Goal: Navigation & Orientation: Find specific page/section

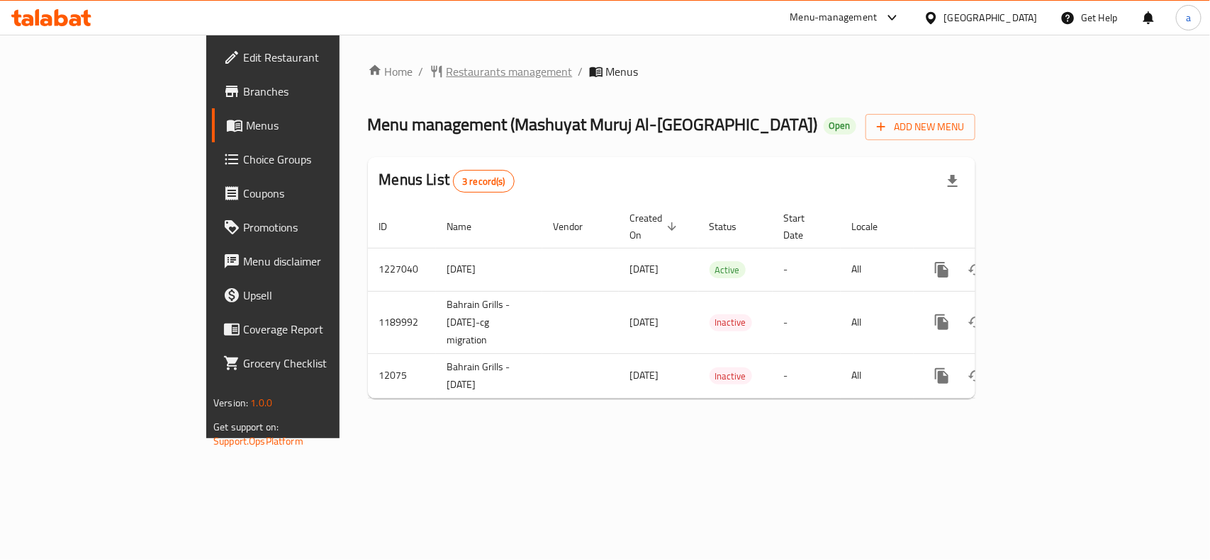
click at [446, 74] on span "Restaurants management" at bounding box center [509, 71] width 126 height 17
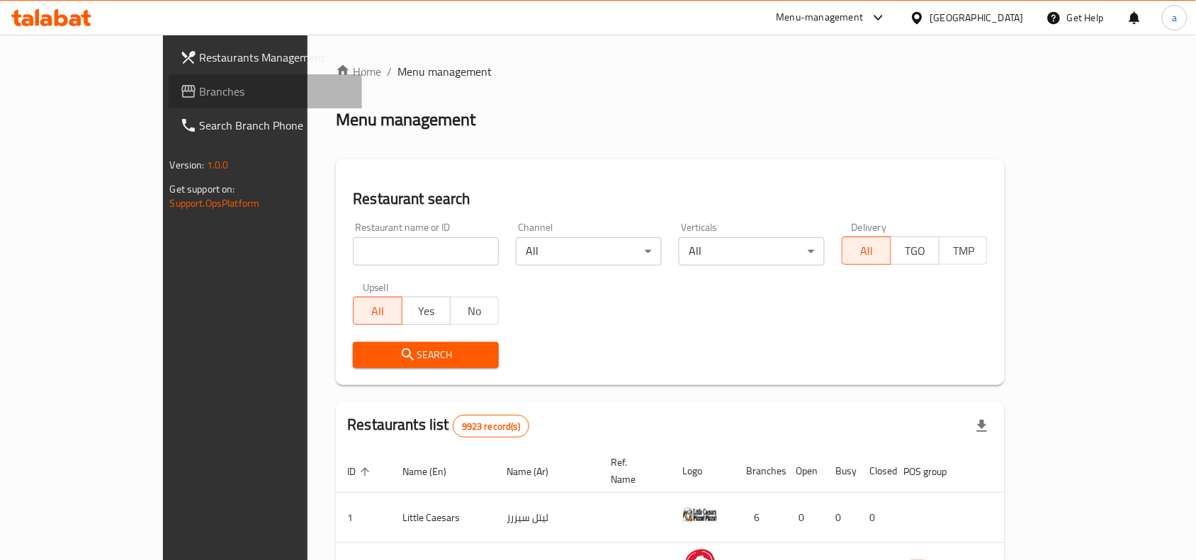
drag, startPoint x: 114, startPoint y: 96, endPoint x: 100, endPoint y: 96, distance: 14.2
click at [200, 96] on span "Branches" at bounding box center [276, 91] width 152 height 17
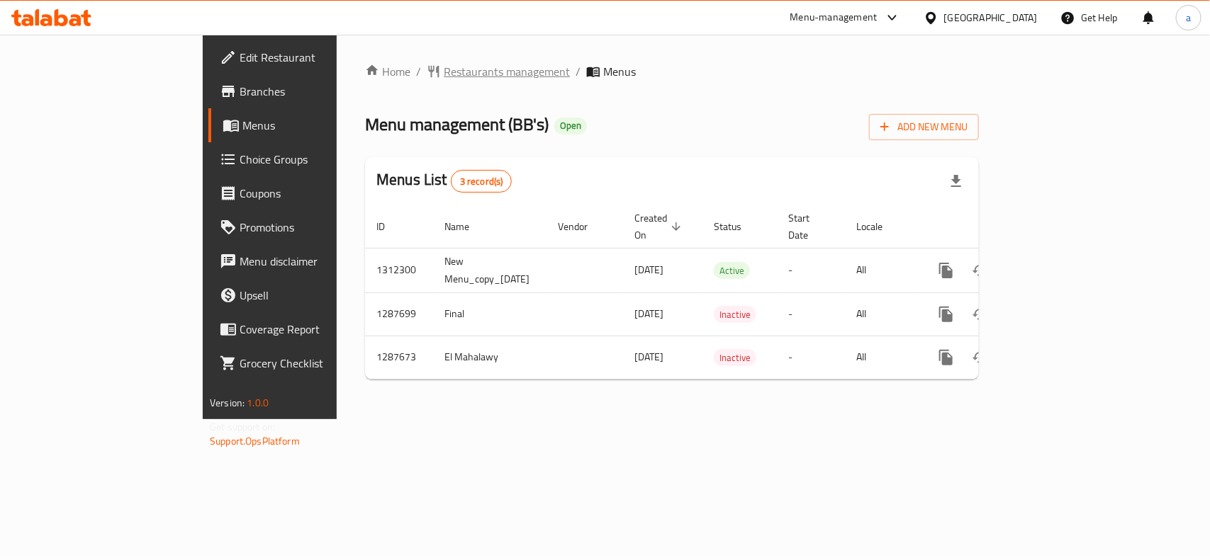
click at [444, 76] on span "Restaurants management" at bounding box center [507, 71] width 126 height 17
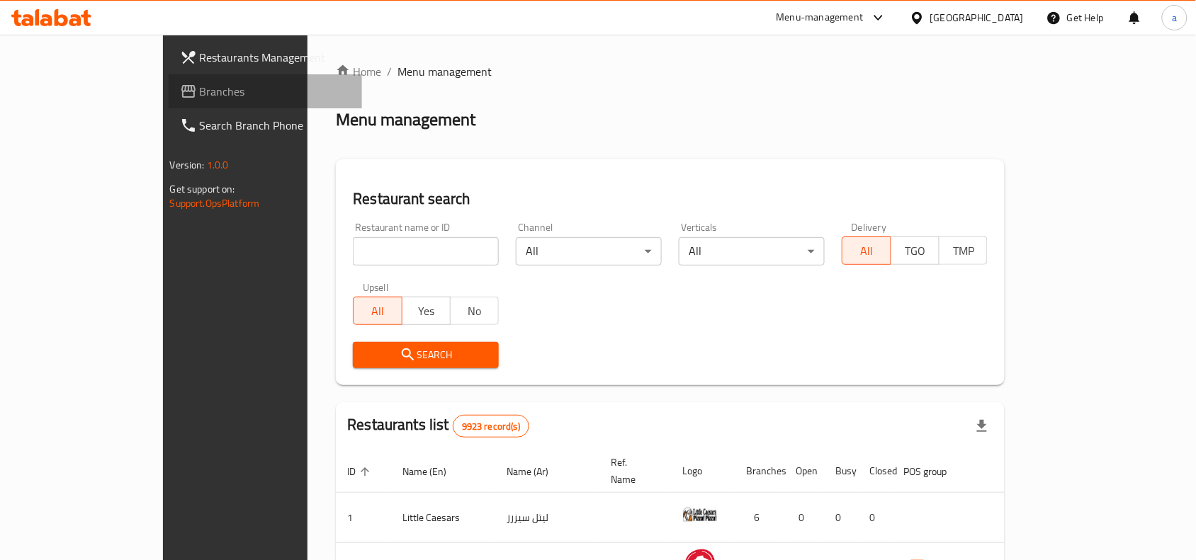
click at [200, 89] on span "Branches" at bounding box center [276, 91] width 152 height 17
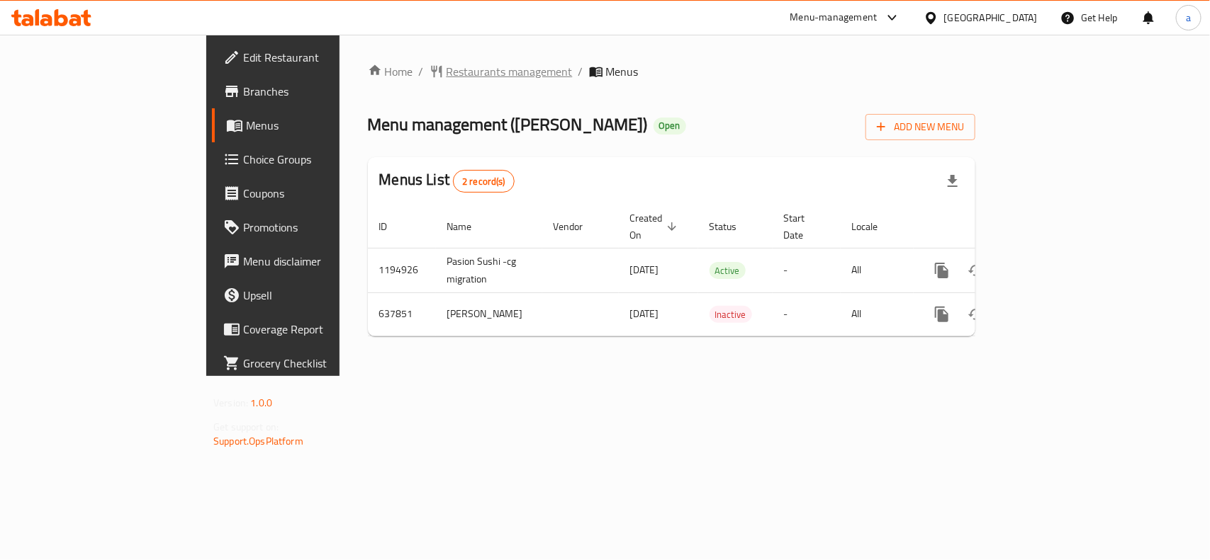
click at [446, 69] on span "Restaurants management" at bounding box center [509, 71] width 126 height 17
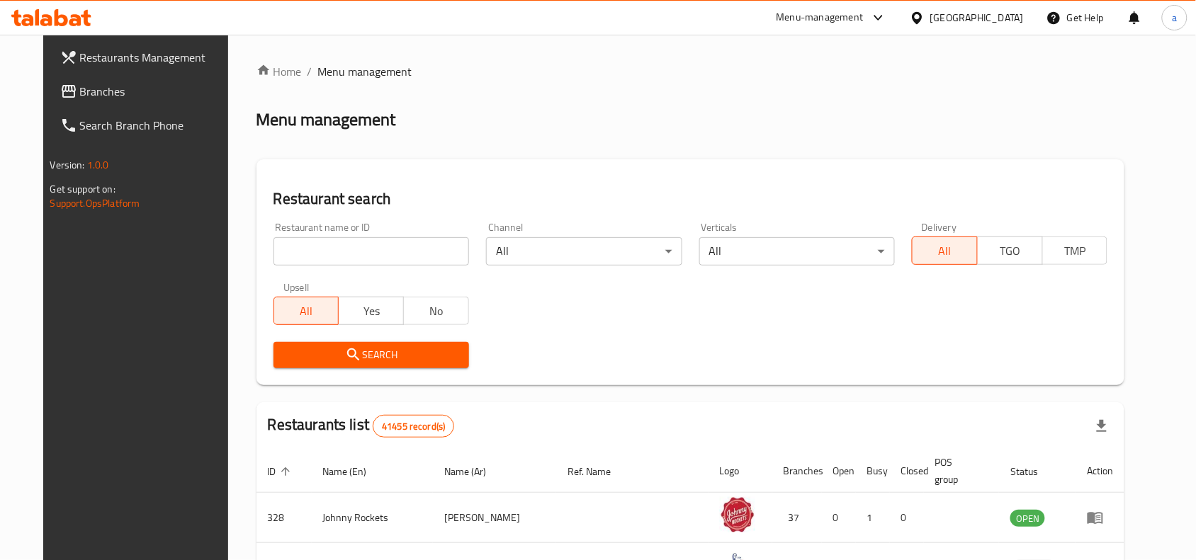
click at [86, 99] on span "Branches" at bounding box center [156, 91] width 152 height 17
